Goal: Task Accomplishment & Management: Complete application form

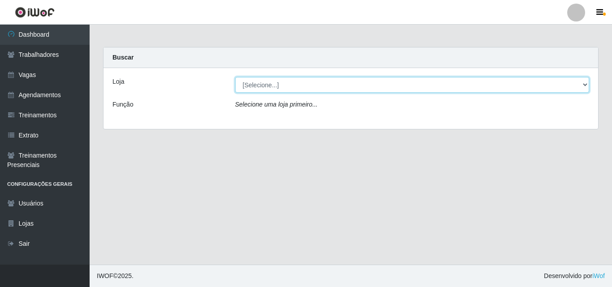
click at [308, 91] on select "[Selecione...] [PERSON_NAME]" at bounding box center [412, 85] width 355 height 16
select select "230"
click at [235, 77] on select "[Selecione...] [PERSON_NAME]" at bounding box center [412, 85] width 355 height 16
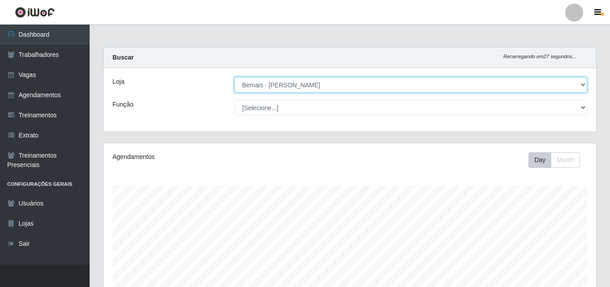
scroll to position [186, 493]
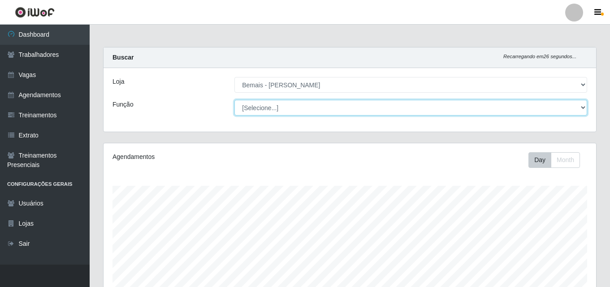
click at [584, 105] on select "[Selecione...] ASG ASG + ASG ++ Auxiliar de Depósito Auxiliar de Depósito + Aux…" at bounding box center [410, 108] width 353 height 16
select select "72"
click at [234, 100] on select "[Selecione...] ASG ASG + ASG ++ Auxiliar de Depósito Auxiliar de Depósito + Aux…" at bounding box center [410, 108] width 353 height 16
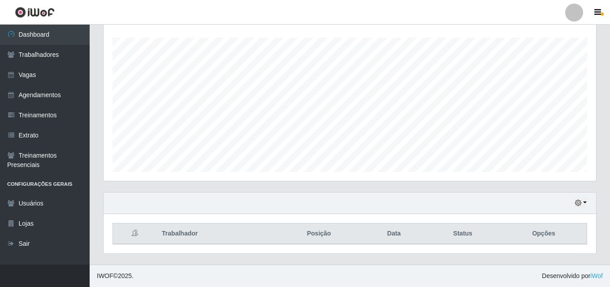
scroll to position [0, 0]
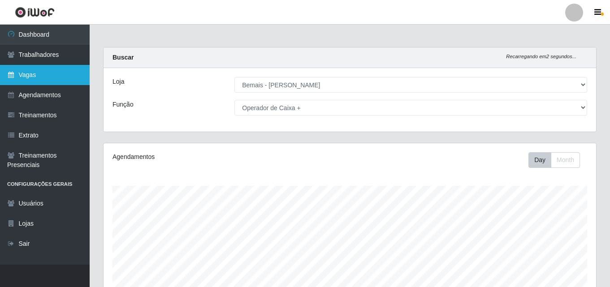
click at [41, 78] on link "Vagas" at bounding box center [45, 75] width 90 height 20
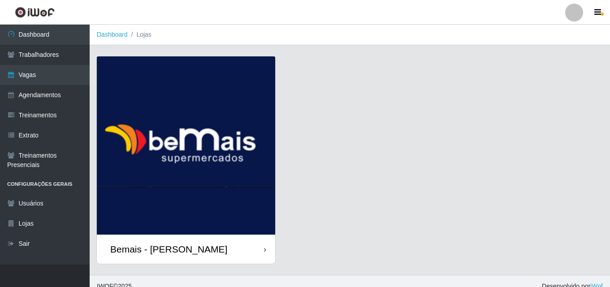
click at [258, 241] on div "Bemais - [PERSON_NAME]" at bounding box center [186, 249] width 178 height 29
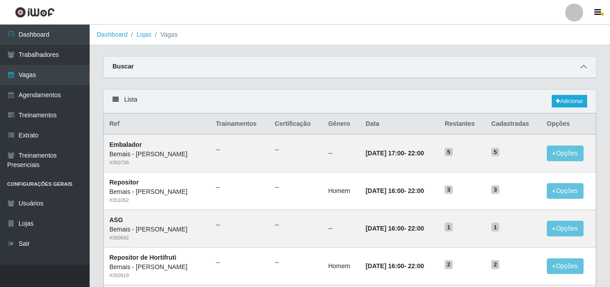
click at [584, 68] on icon at bounding box center [583, 67] width 6 height 6
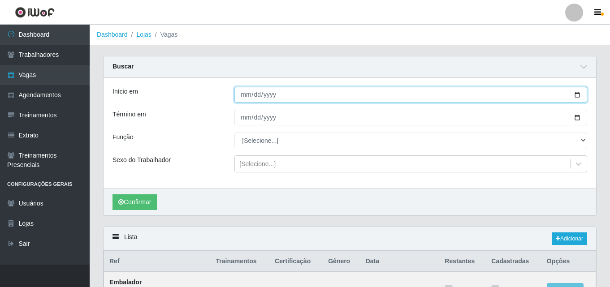
click at [575, 95] on input "Início em" at bounding box center [410, 95] width 353 height 16
type input "[DATE]"
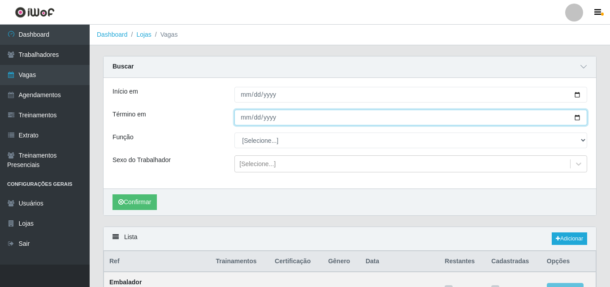
click at [578, 119] on input "Término em" at bounding box center [410, 118] width 353 height 16
type input "[DATE]"
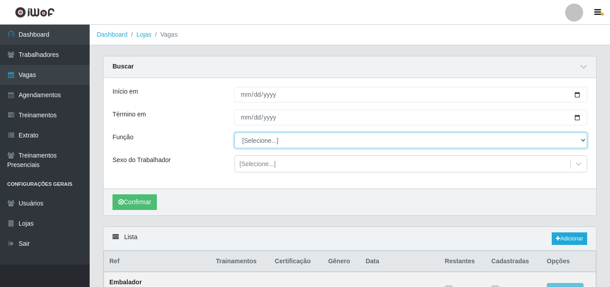
click at [584, 142] on select "[Selecione...] ASG ASG + ASG ++ Auxiliar de Depósito Auxiliar de Depósito + Aux…" at bounding box center [410, 141] width 353 height 16
select select "72"
click at [234, 133] on select "[Selecione...] ASG ASG + ASG ++ Auxiliar de Depósito Auxiliar de Depósito + Aux…" at bounding box center [410, 141] width 353 height 16
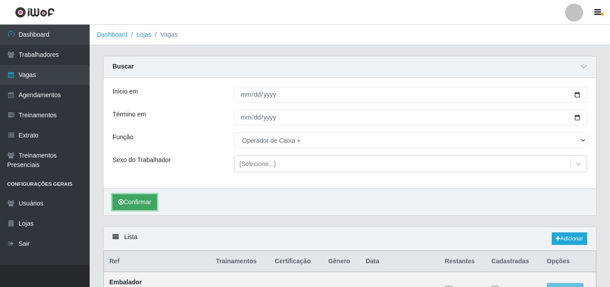
click at [149, 204] on button "Confirmar" at bounding box center [134, 203] width 44 height 16
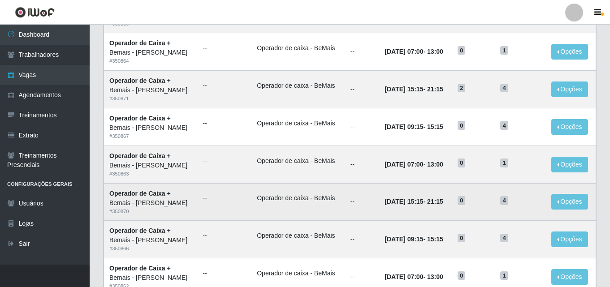
scroll to position [407, 0]
